Goal: Information Seeking & Learning: Learn about a topic

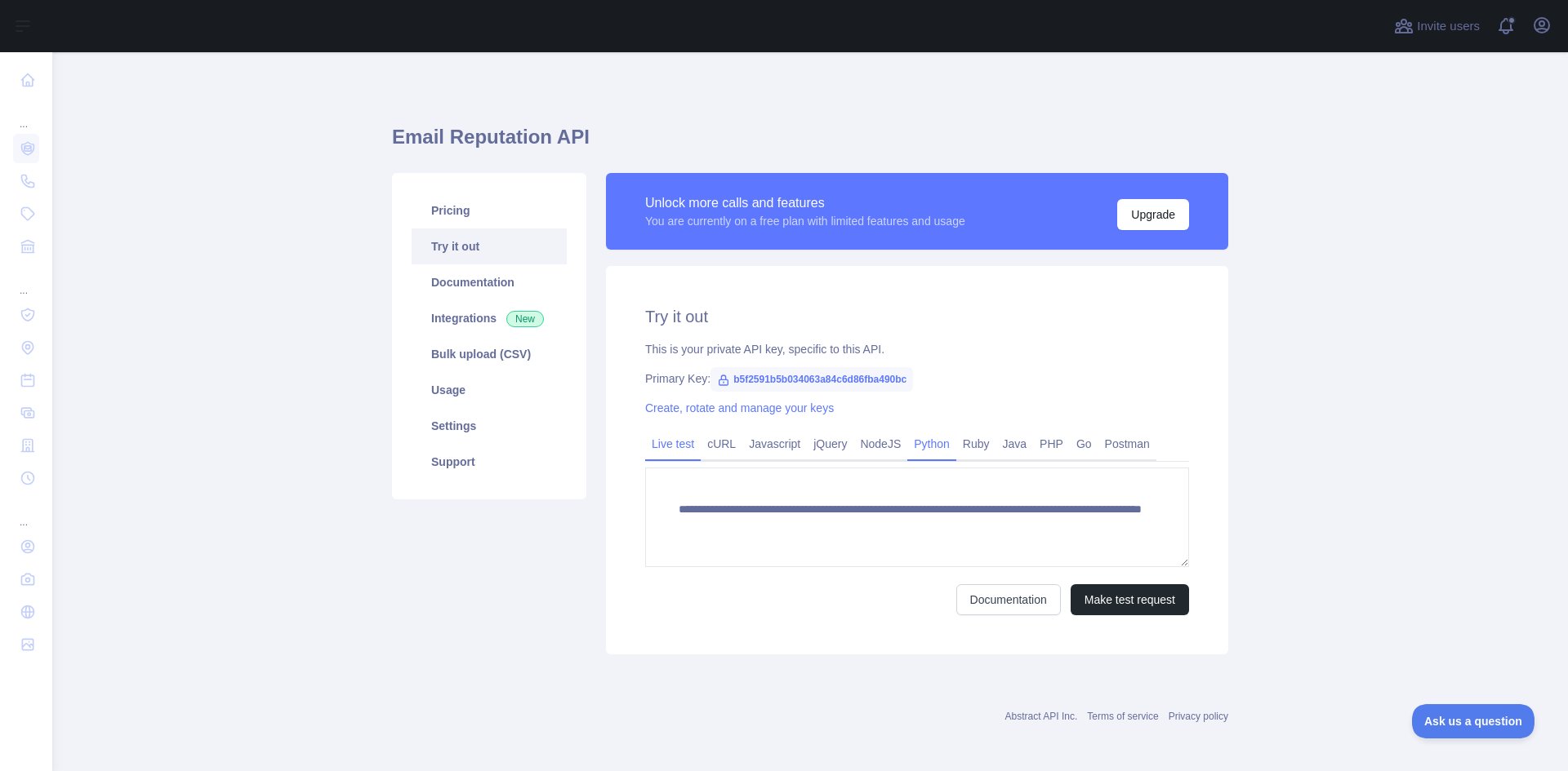
click at [932, 450] on link "Python" at bounding box center [931, 444] width 49 height 26
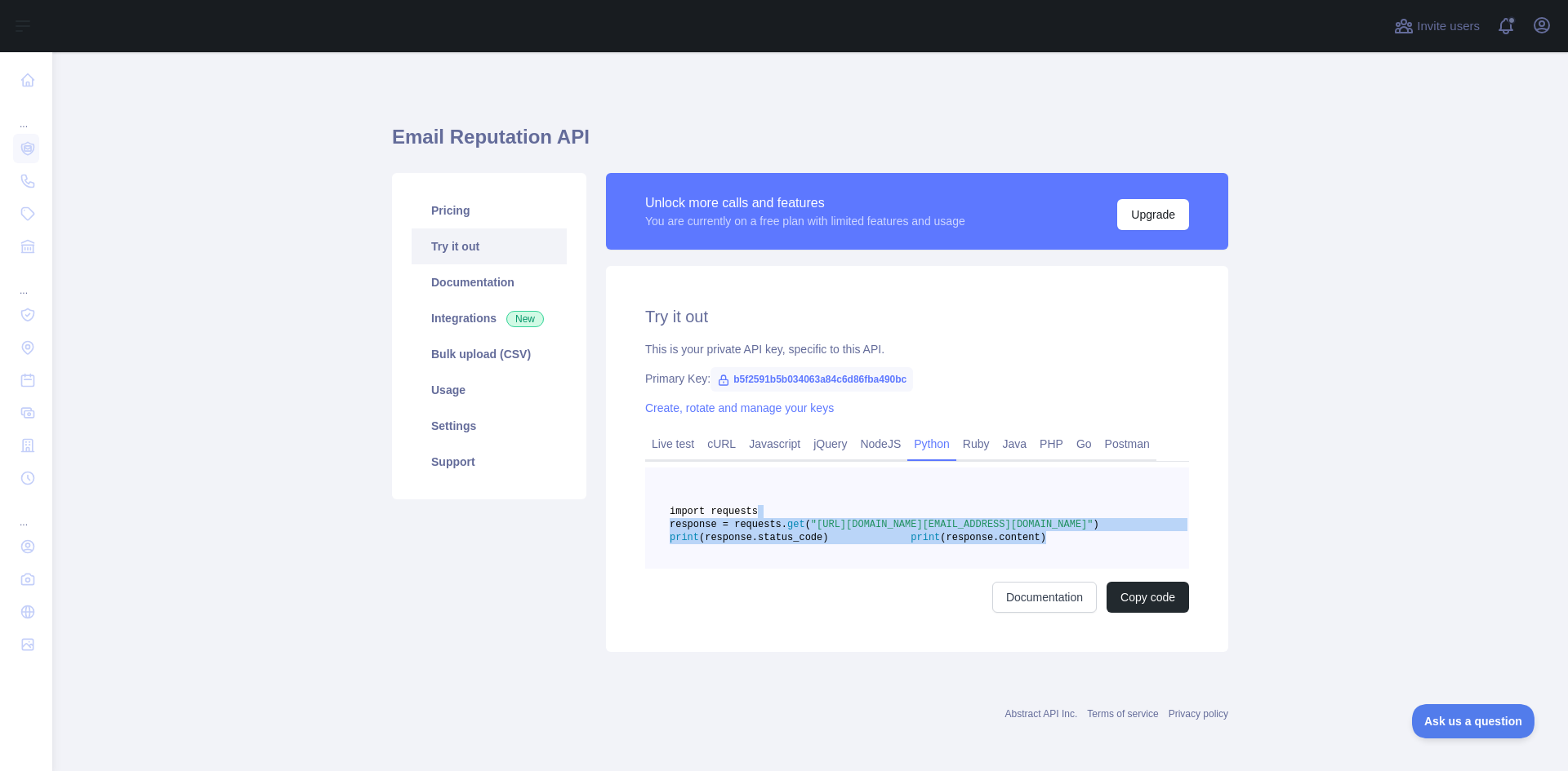
drag, startPoint x: 884, startPoint y: 579, endPoint x: 616, endPoint y: 521, distance: 274.2
click at [616, 521] on div "Try it out This is your private API key, specific to this API. Primary Key: b5f…" at bounding box center [917, 459] width 622 height 386
click at [894, 569] on pre "import requests response = requests. get ( "[URL][DOMAIN_NAME][EMAIL_ADDRESS][D…" at bounding box center [917, 518] width 544 height 102
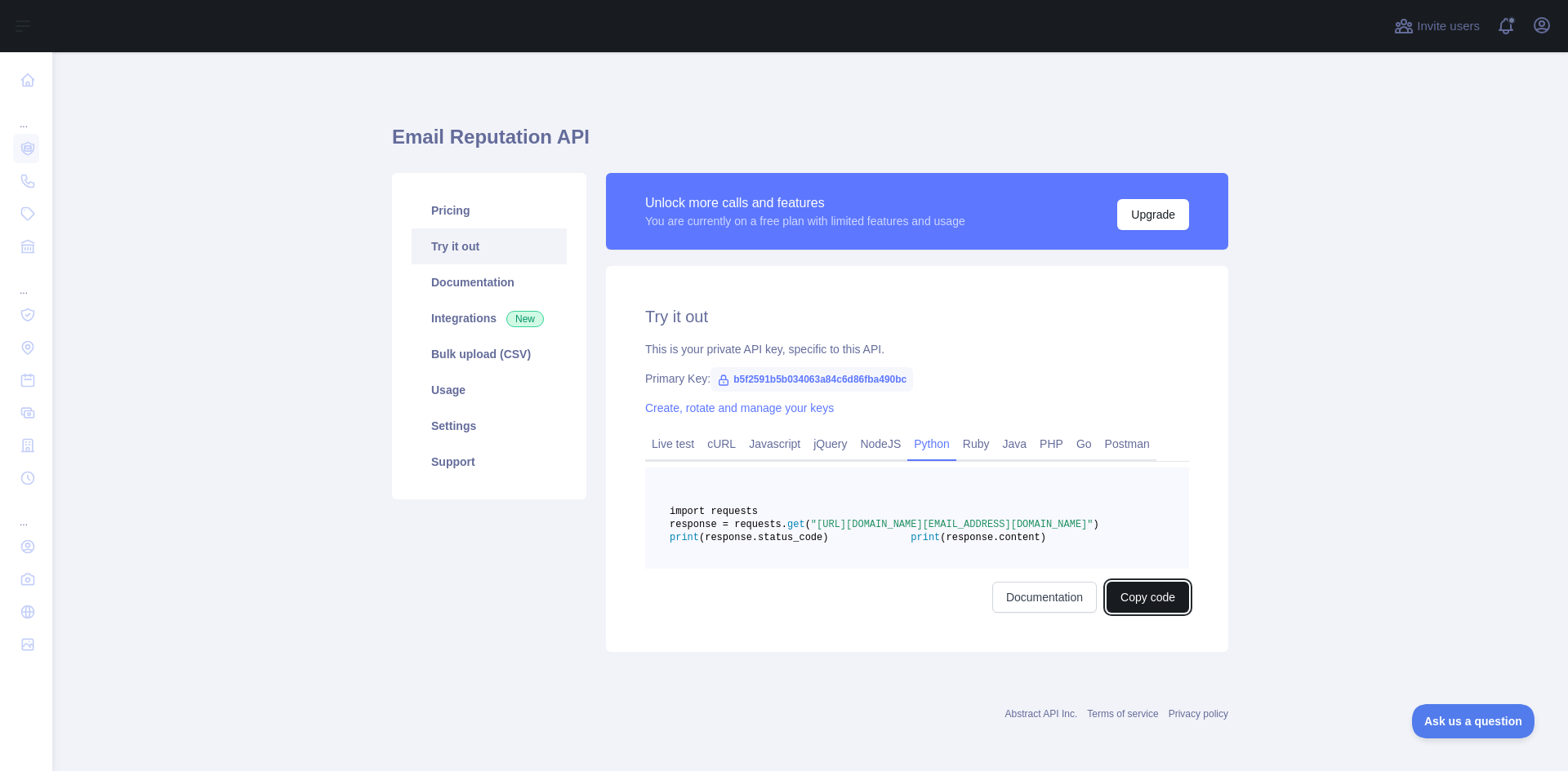
click at [1167, 613] on button "Copy code" at bounding box center [1147, 598] width 82 height 31
click at [1531, 27] on button "Open user menu" at bounding box center [1542, 25] width 26 height 26
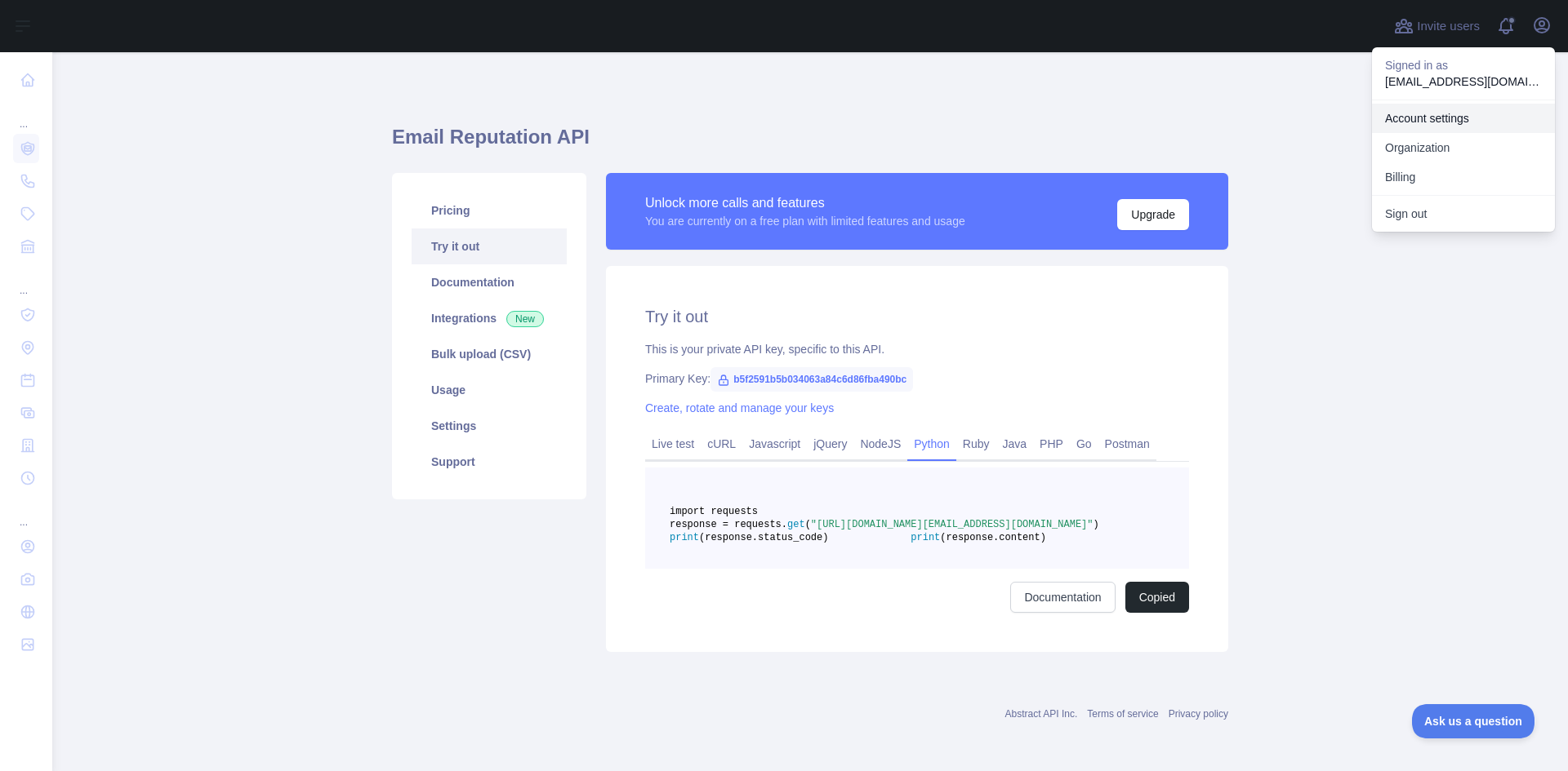
click at [1442, 125] on link "Account settings" at bounding box center [1463, 118] width 183 height 29
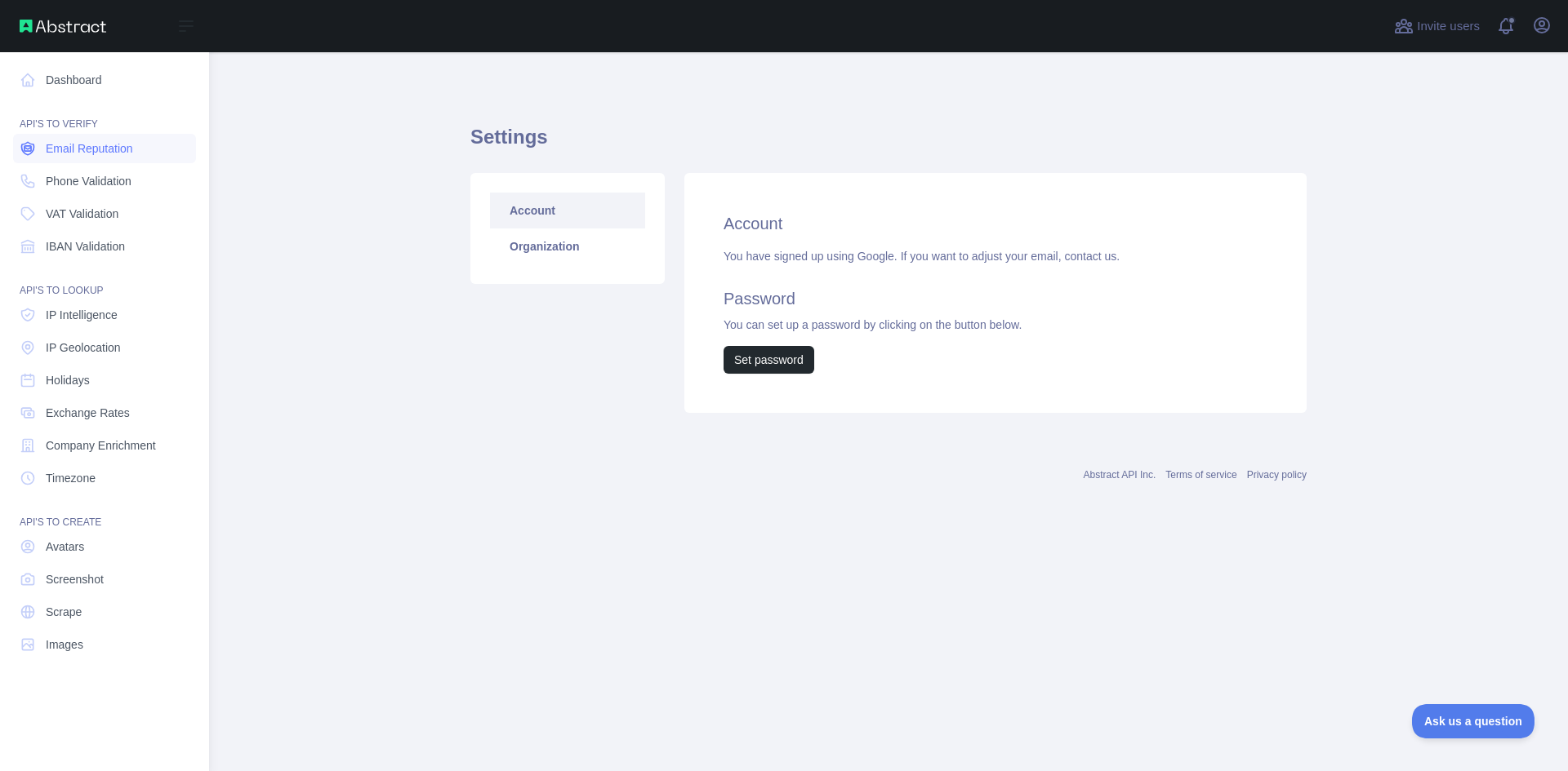
click at [78, 155] on span "Email Reputation" at bounding box center [89, 148] width 87 height 16
